Goal: Transaction & Acquisition: Purchase product/service

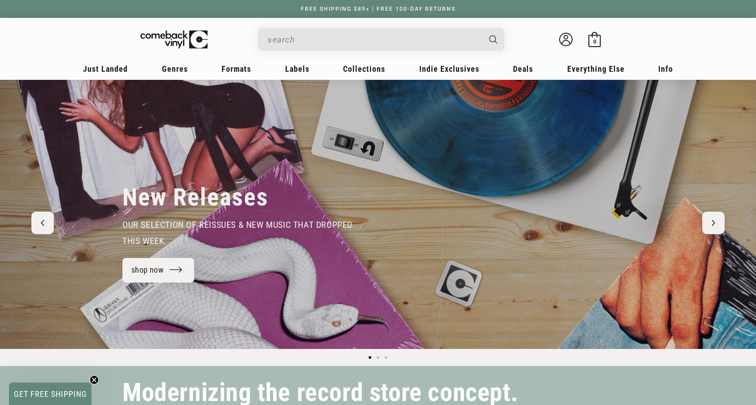
click at [318, 44] on input "When autocomplete results are available use up and down arrows to review and en…" at bounding box center [374, 39] width 213 height 18
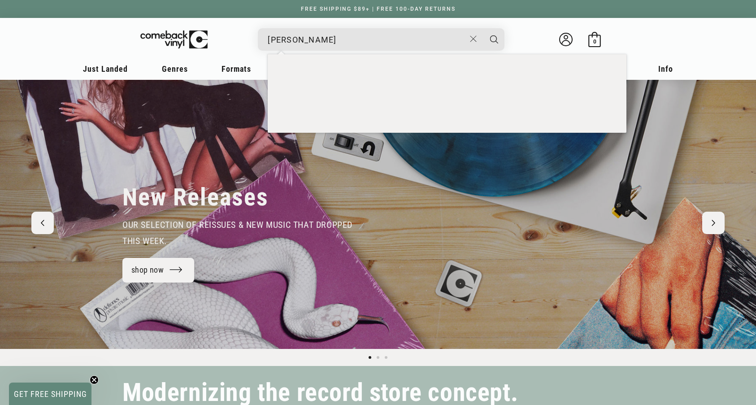
type input "[PERSON_NAME]"
click at [494, 39] on button "Search" at bounding box center [494, 39] width 22 height 22
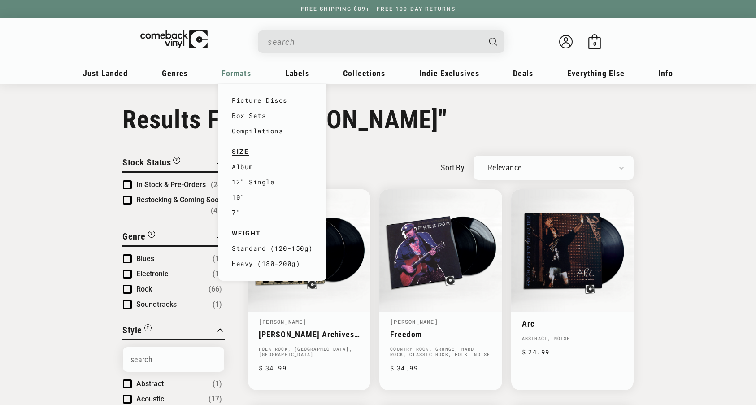
type input "[PERSON_NAME]"
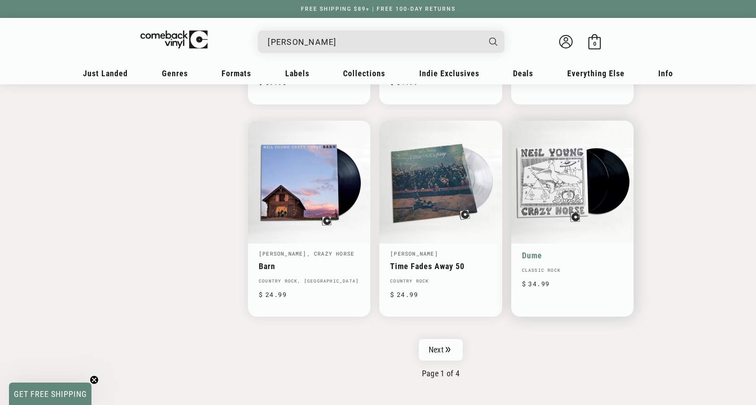
scroll to position [1352, 0]
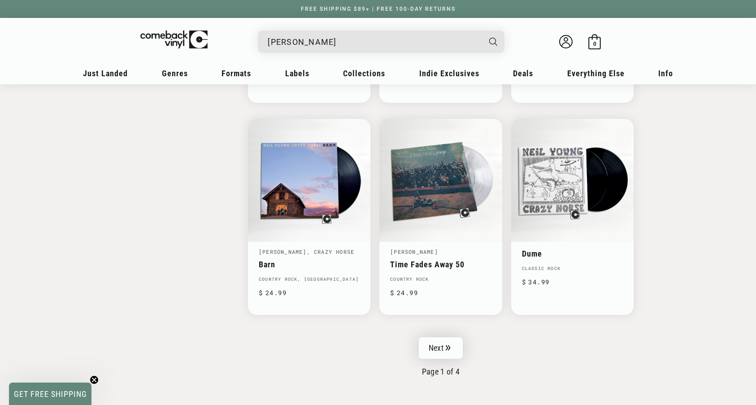
click at [444, 351] on link "Next" at bounding box center [441, 348] width 44 height 22
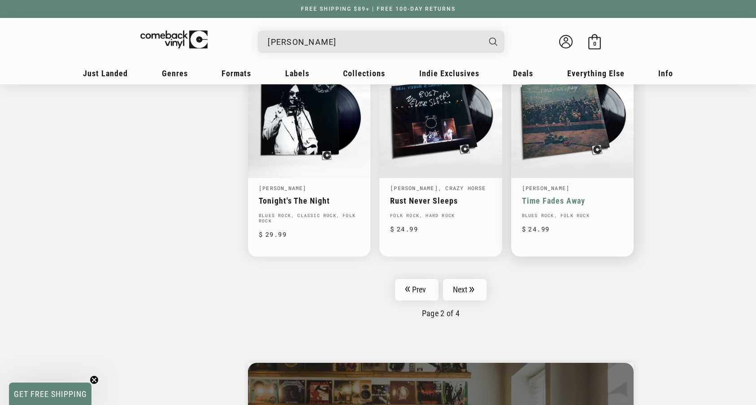
scroll to position [1422, 0]
click at [464, 289] on link "Next" at bounding box center [465, 289] width 44 height 22
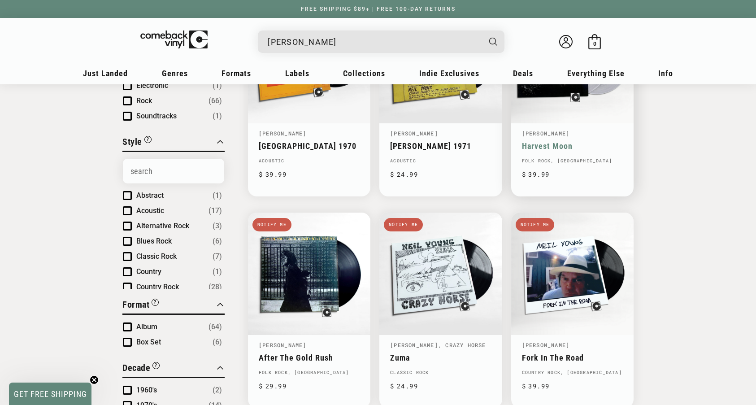
scroll to position [191, 0]
